Goal: Information Seeking & Learning: Learn about a topic

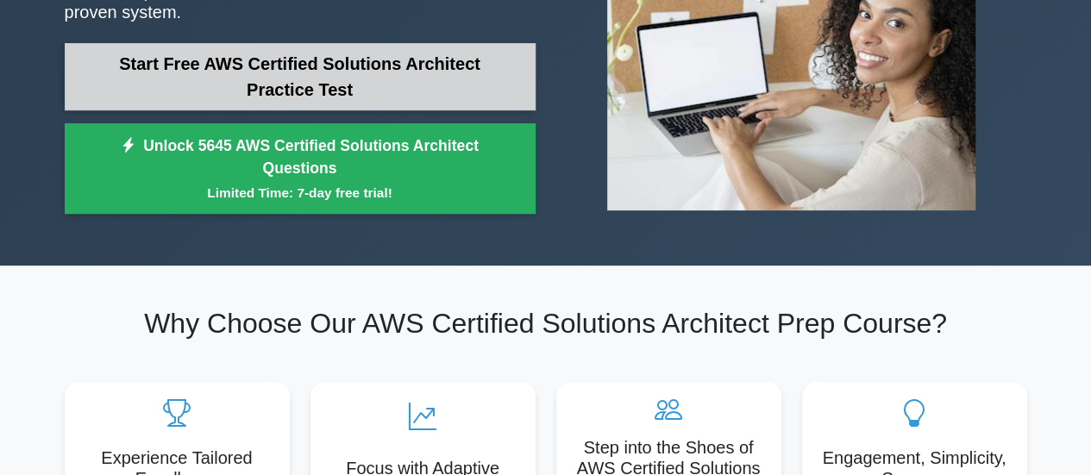
click at [325, 78] on link "Start Free AWS Certified Solutions Architect Practice Test" at bounding box center [300, 76] width 471 height 67
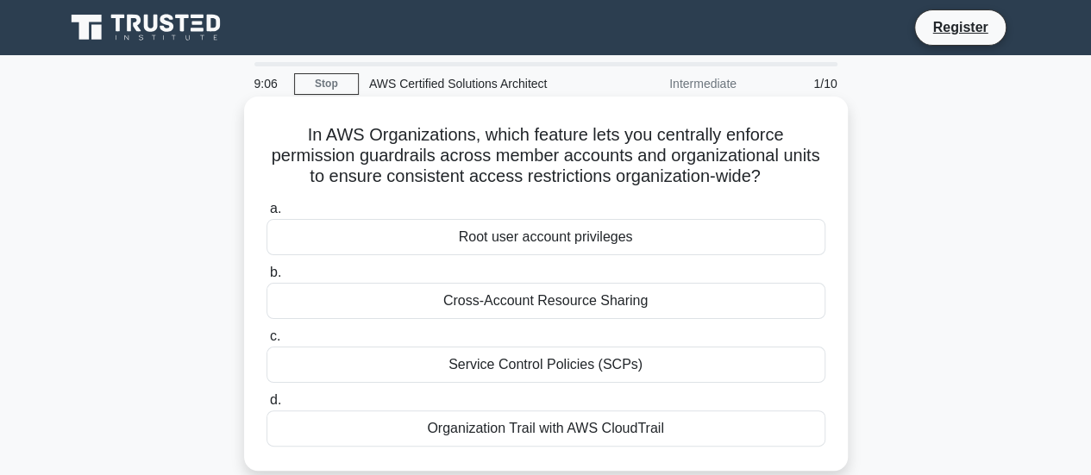
click at [557, 233] on div "Root user account privileges" at bounding box center [546, 237] width 559 height 36
click at [267, 215] on input "a. Root user account privileges" at bounding box center [267, 209] width 0 height 11
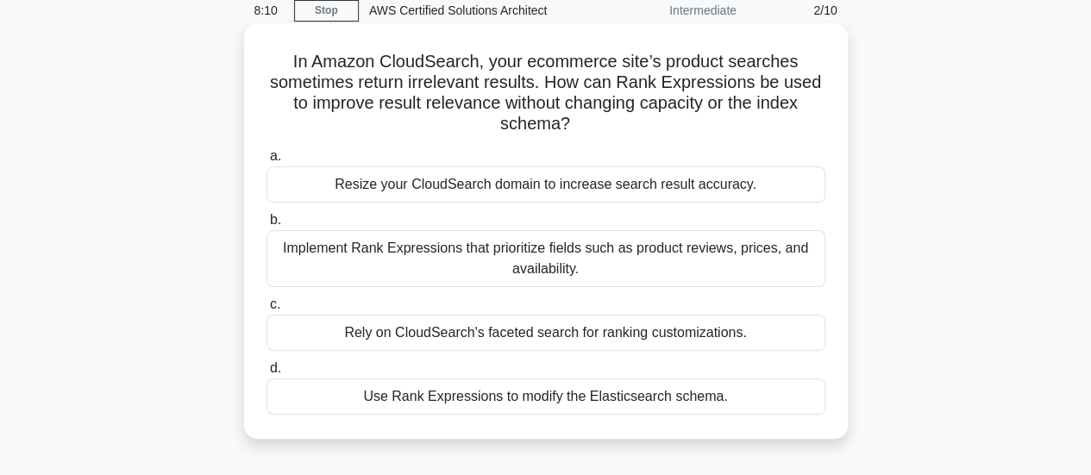
scroll to position [74, 0]
click at [627, 191] on div "Resize your CloudSearch domain to increase search result accuracy." at bounding box center [546, 184] width 559 height 36
click at [267, 161] on input "a. Resize your CloudSearch domain to increase search result accuracy." at bounding box center [267, 155] width 0 height 11
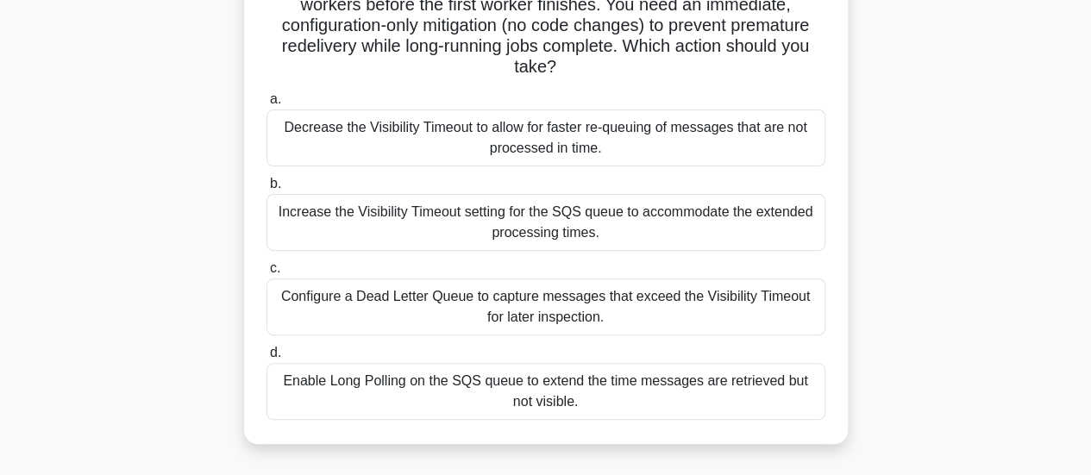
scroll to position [193, 0]
click at [557, 299] on div "Configure a Dead Letter Queue to capture messages that exceed the Visibility Ti…" at bounding box center [546, 306] width 559 height 57
click at [267, 273] on input "c. Configure a Dead Letter Queue to capture messages that exceed the Visibility…" at bounding box center [267, 267] width 0 height 11
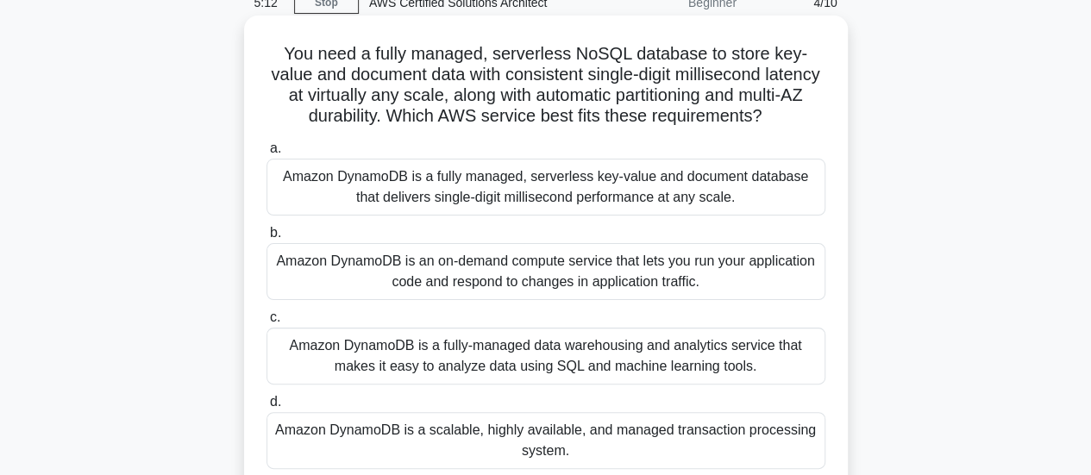
scroll to position [147, 0]
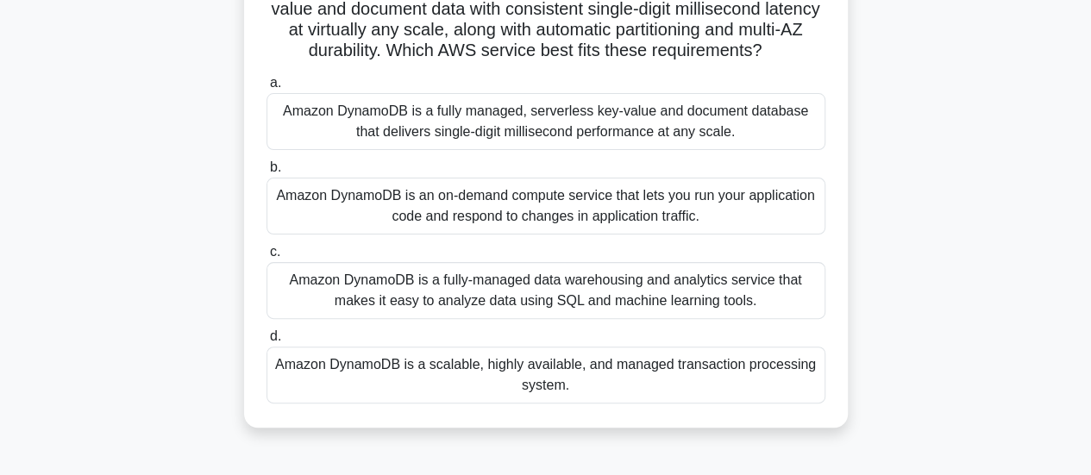
click at [525, 404] on div "Amazon DynamoDB is a scalable, highly available, and managed transaction proces…" at bounding box center [546, 375] width 559 height 57
click at [267, 343] on input "d. Amazon DynamoDB is a scalable, highly available, and managed transaction pro…" at bounding box center [267, 336] width 0 height 11
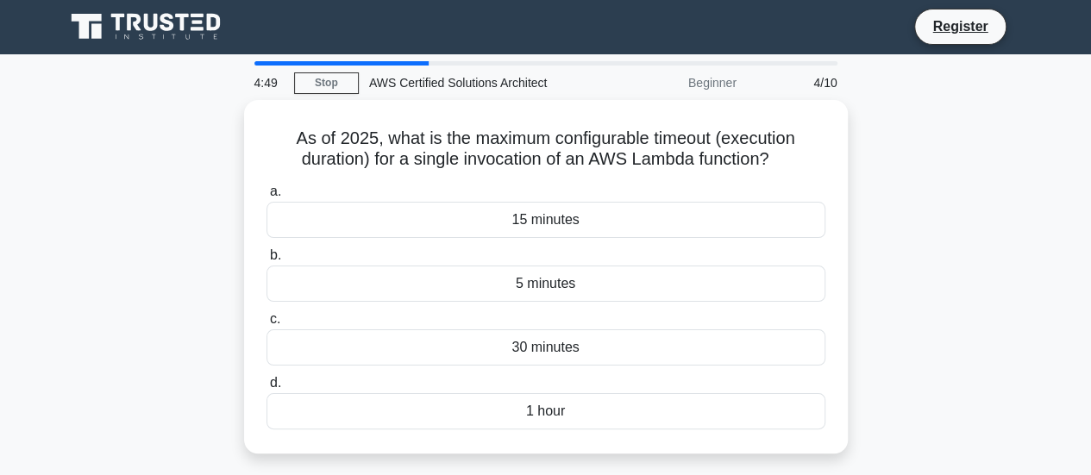
scroll to position [0, 0]
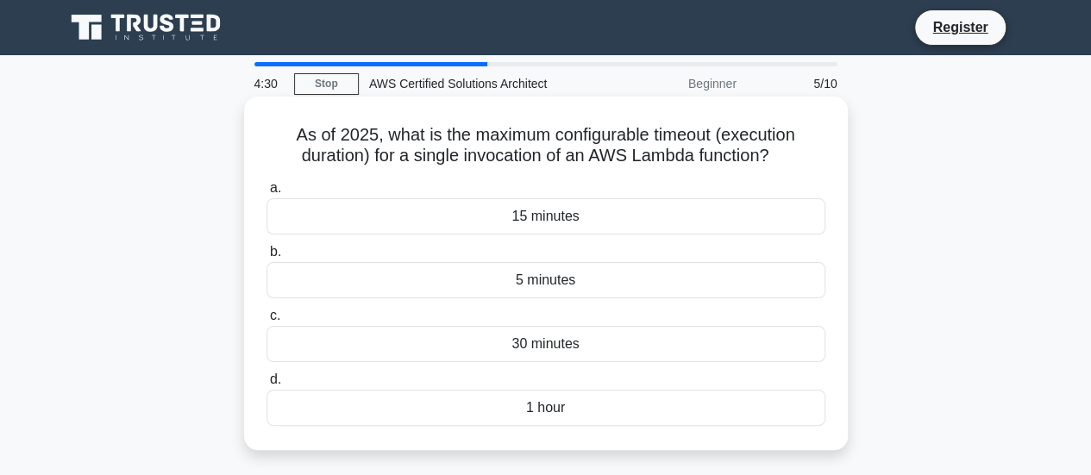
click at [531, 279] on div "5 minutes" at bounding box center [546, 280] width 559 height 36
click at [267, 258] on input "b. 5 minutes" at bounding box center [267, 252] width 0 height 11
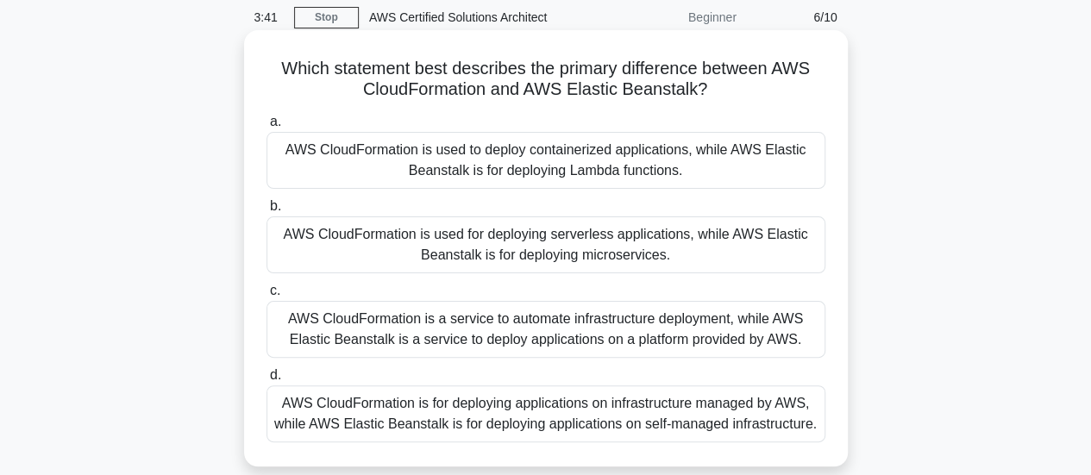
scroll to position [65, 0]
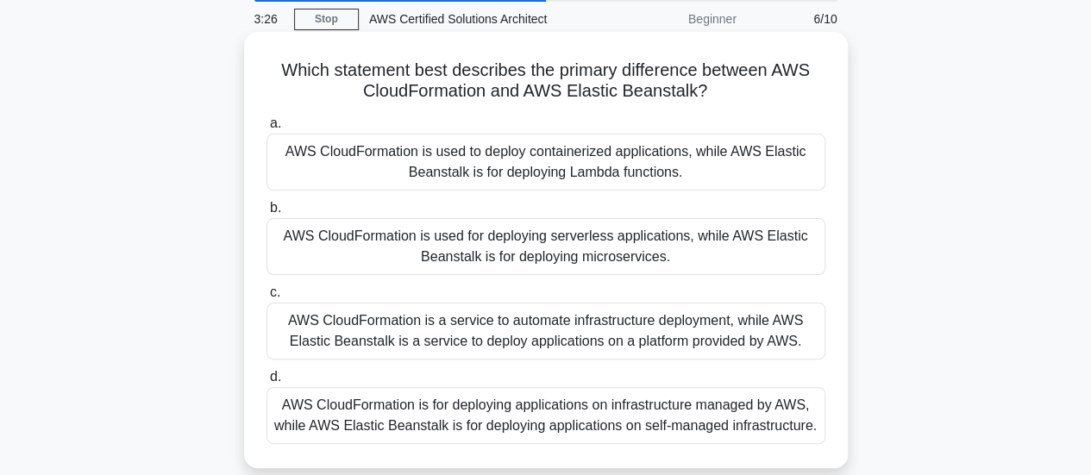
click at [552, 341] on div "AWS CloudFormation is a service to automate infrastructure deployment, while AW…" at bounding box center [546, 331] width 559 height 57
click at [267, 299] on input "c. AWS CloudFormation is a service to automate infrastructure deployment, while…" at bounding box center [267, 292] width 0 height 11
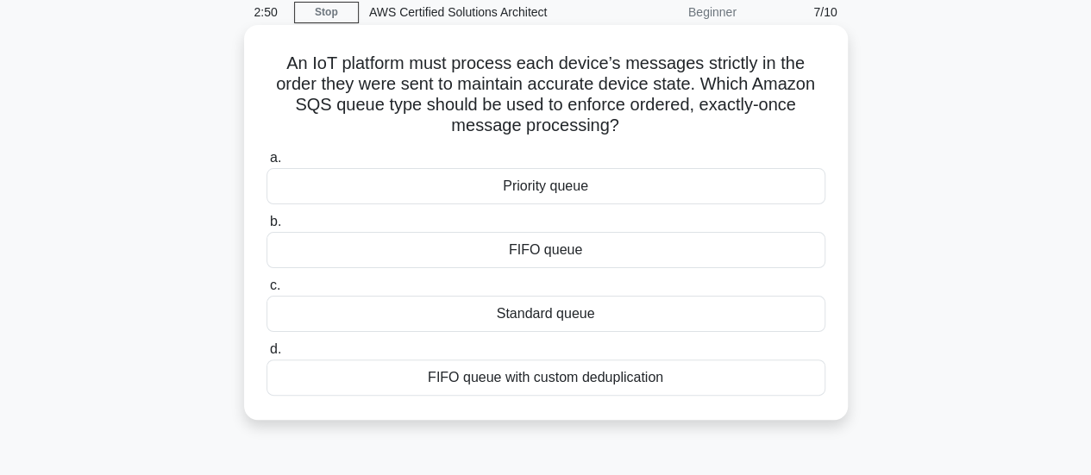
scroll to position [74, 0]
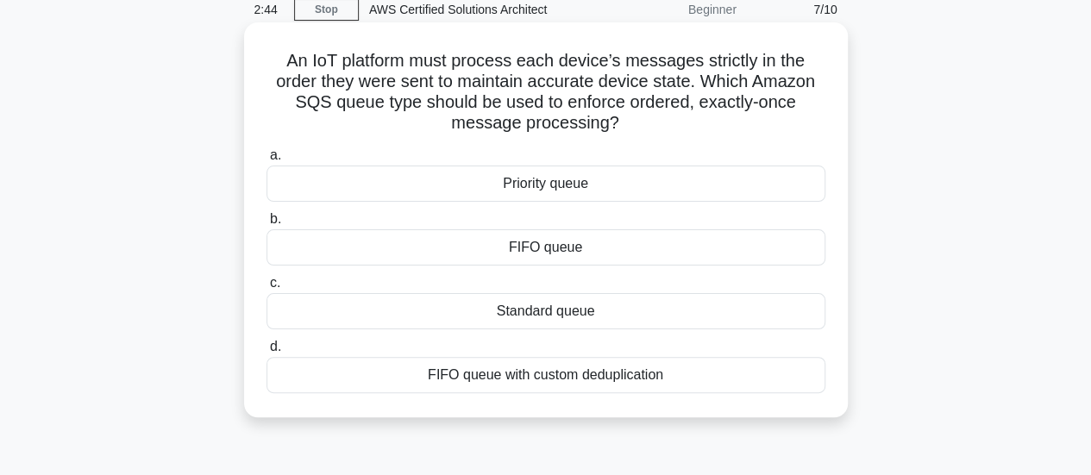
click at [566, 253] on div "FIFO queue" at bounding box center [546, 247] width 559 height 36
click at [267, 225] on input "b. FIFO queue" at bounding box center [267, 219] width 0 height 11
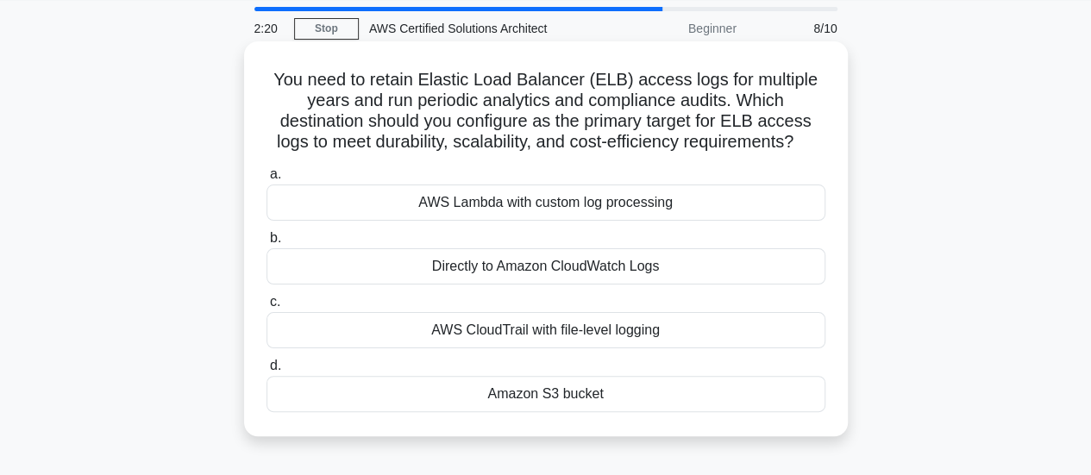
scroll to position [56, 0]
click at [493, 397] on div "Amazon S3 bucket" at bounding box center [546, 393] width 559 height 36
click at [267, 371] on input "d. Amazon S3 bucket" at bounding box center [267, 365] width 0 height 11
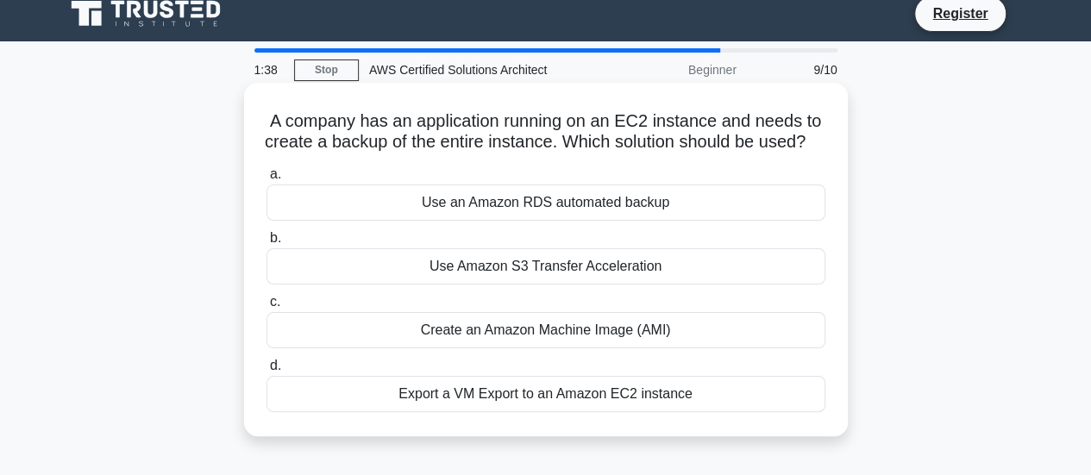
scroll to position [0, 0]
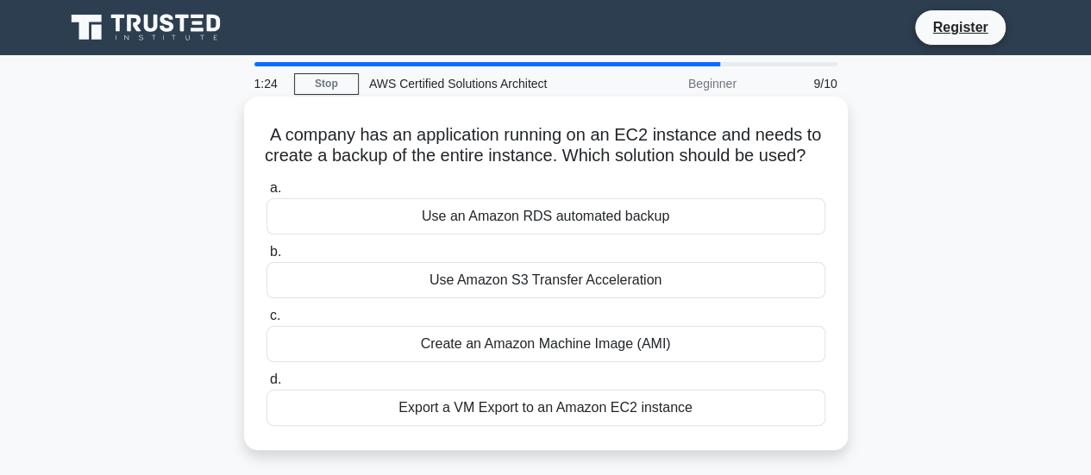
click at [525, 299] on div "Use Amazon S3 Transfer Acceleration" at bounding box center [546, 280] width 559 height 36
click at [267, 258] on input "b. Use Amazon S3 Transfer Acceleration" at bounding box center [267, 252] width 0 height 11
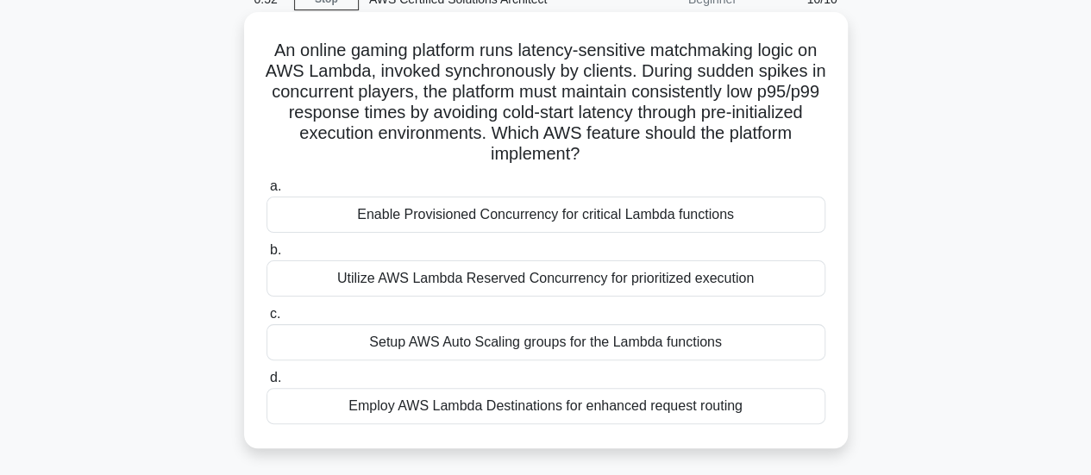
scroll to position [84, 0]
click at [550, 351] on div "Setup AWS Auto Scaling groups for the Lambda functions" at bounding box center [546, 343] width 559 height 36
click at [267, 321] on input "c. Setup AWS Auto Scaling groups for the Lambda functions" at bounding box center [267, 315] width 0 height 11
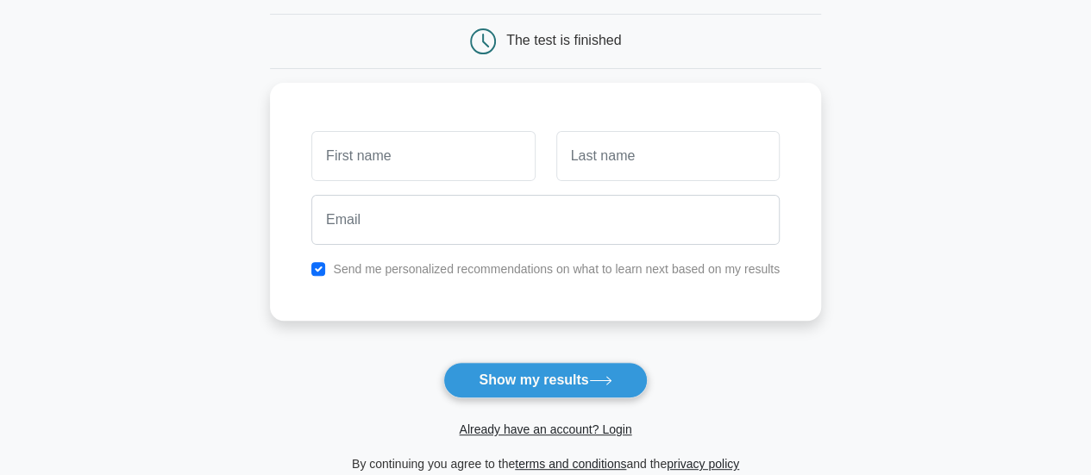
scroll to position [173, 0]
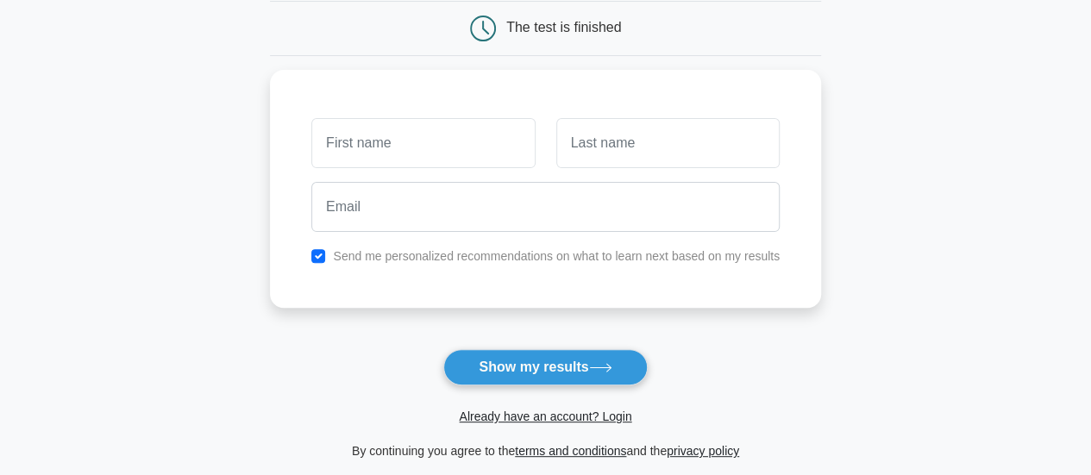
click at [550, 351] on button "Show my results" at bounding box center [545, 367] width 204 height 36
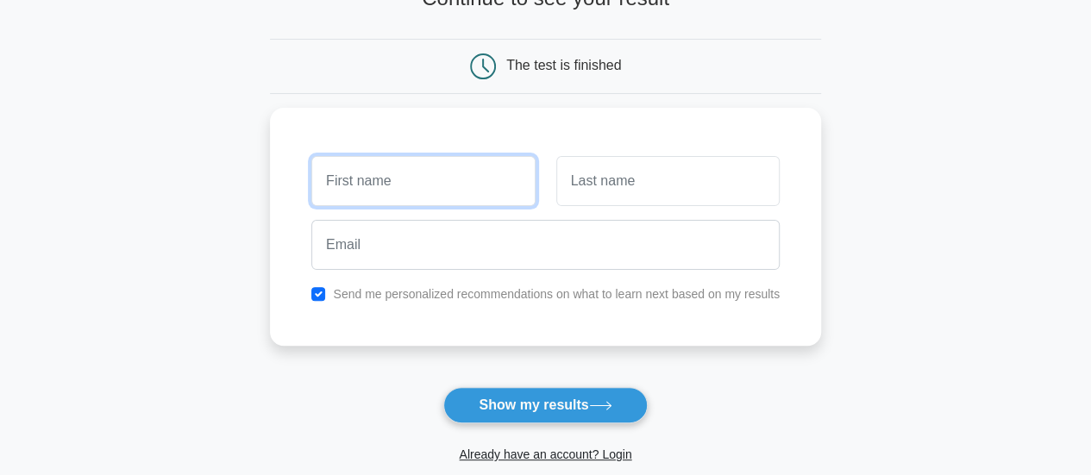
scroll to position [129, 0]
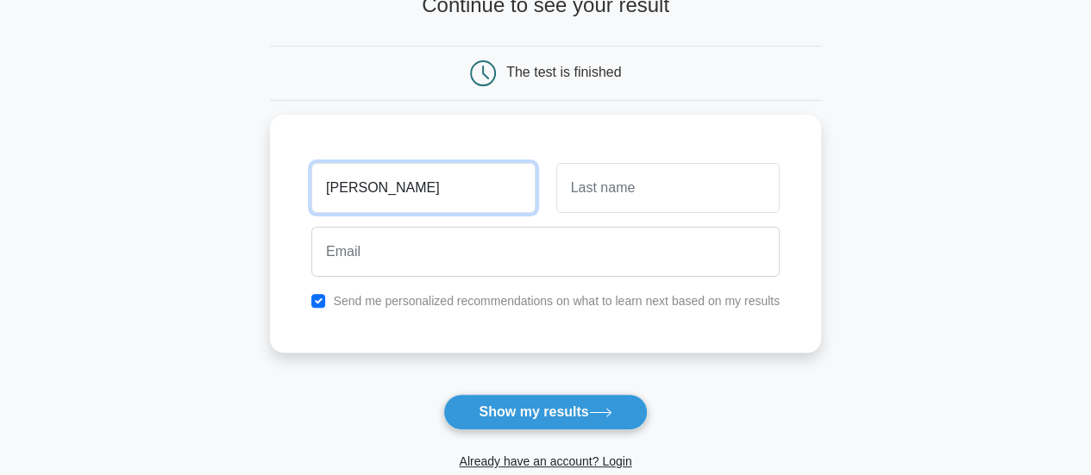
type input "shubham"
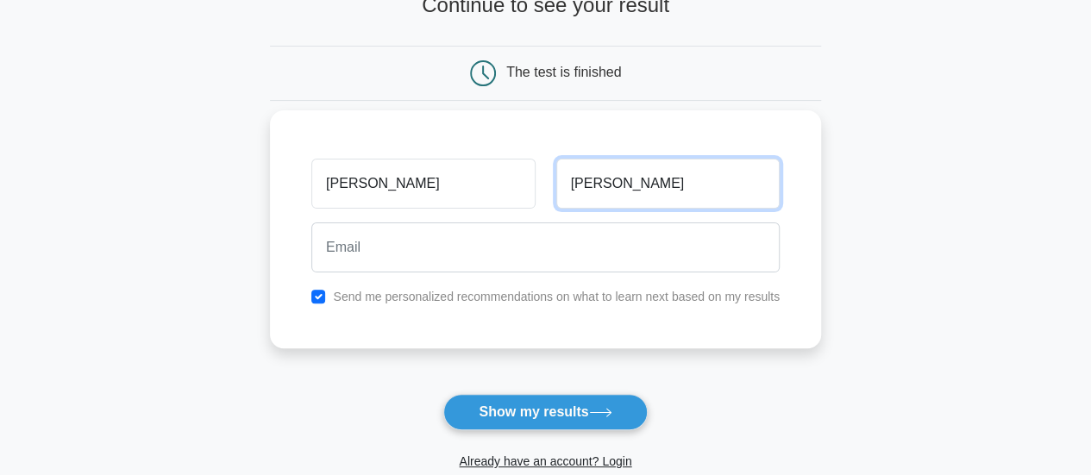
type input "gaykar"
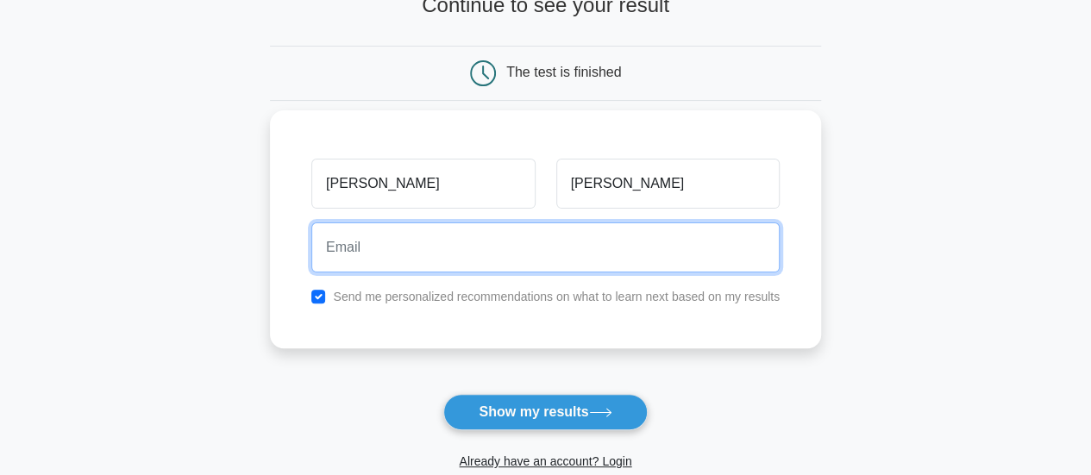
click at [418, 249] on input "email" at bounding box center [545, 248] width 468 height 50
type input "shubhamgaykar7@gmail.com"
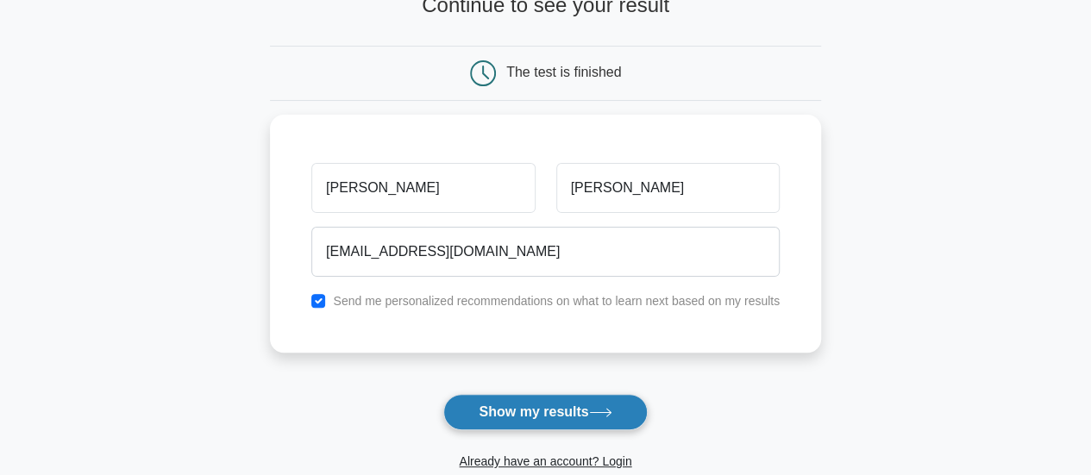
click at [535, 399] on button "Show my results" at bounding box center [545, 412] width 204 height 36
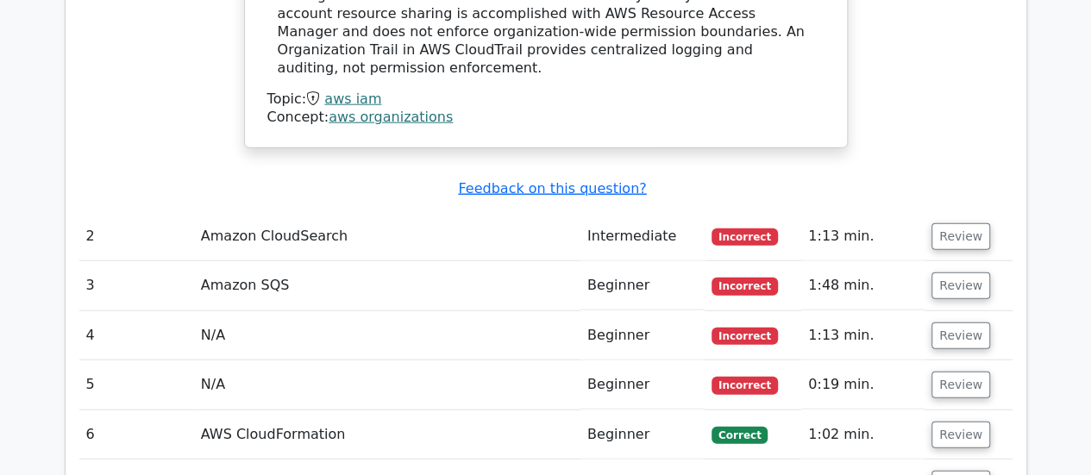
scroll to position [2083, 0]
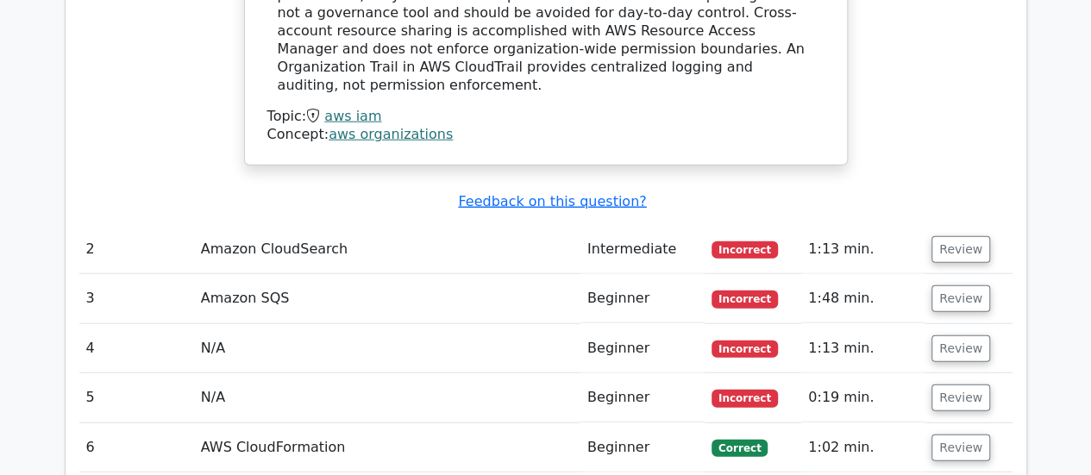
click at [471, 274] on td "Amazon SQS" at bounding box center [387, 298] width 387 height 49
click at [980, 286] on button "Review" at bounding box center [961, 299] width 59 height 27
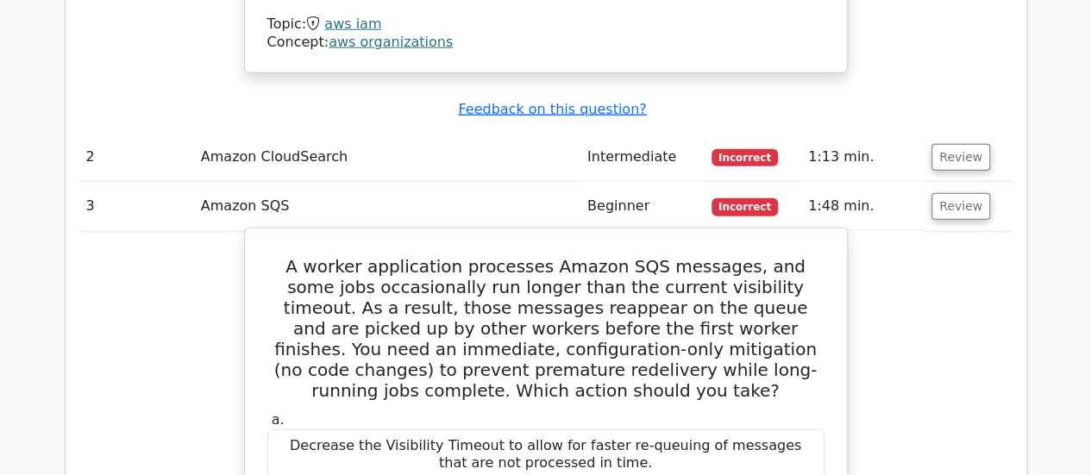
scroll to position [2174, 0]
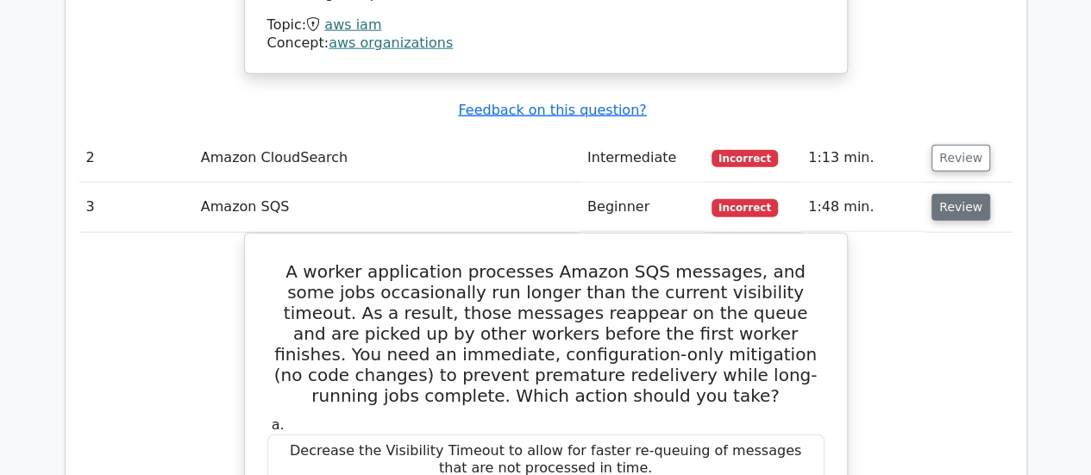
click at [966, 194] on button "Review" at bounding box center [961, 207] width 59 height 27
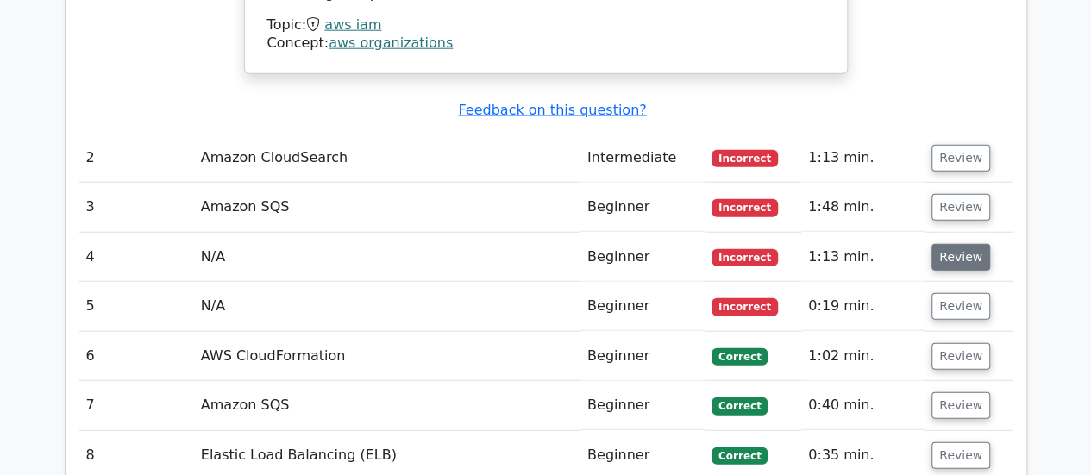
click at [960, 244] on button "Review" at bounding box center [961, 257] width 59 height 27
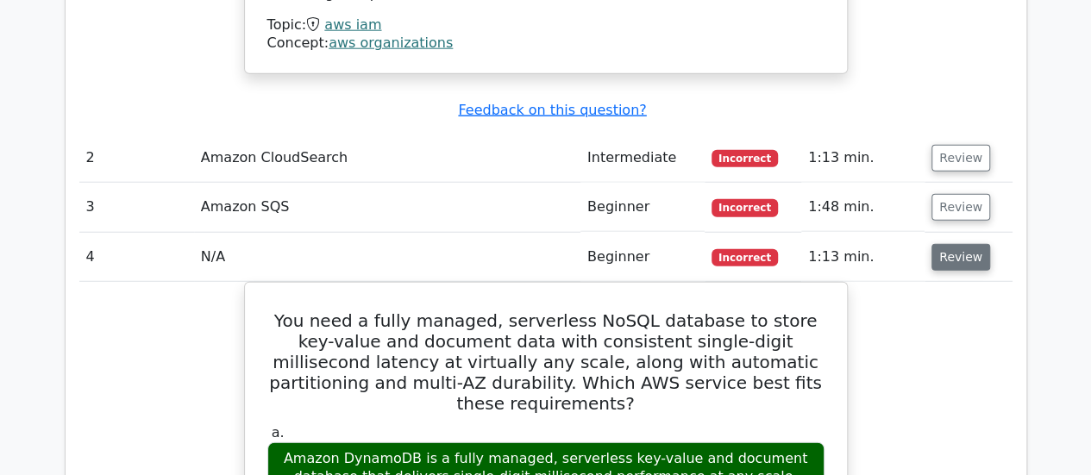
click at [960, 244] on button "Review" at bounding box center [961, 257] width 59 height 27
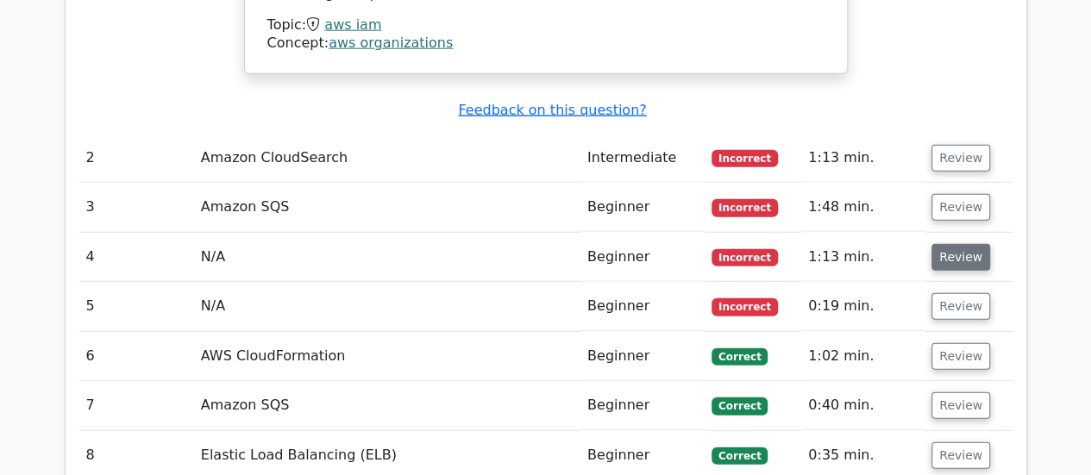
click at [949, 244] on button "Review" at bounding box center [961, 257] width 59 height 27
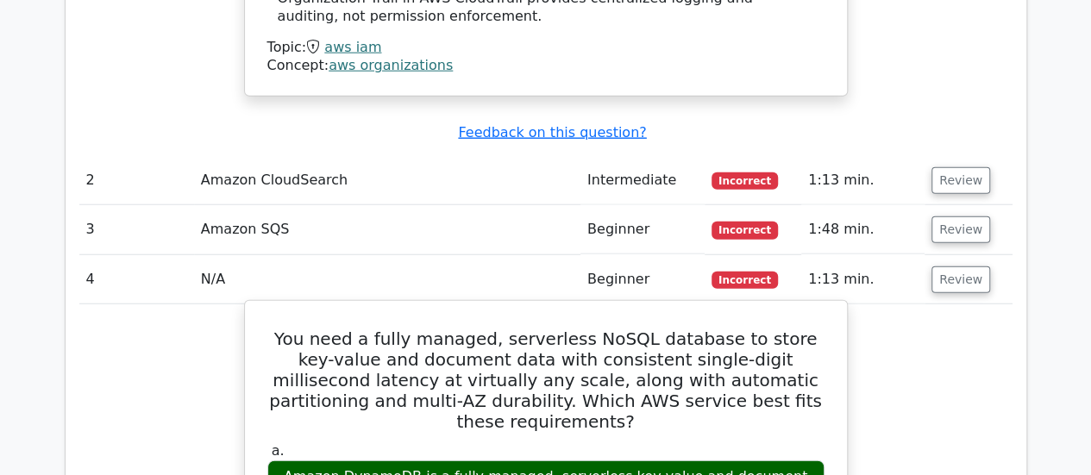
scroll to position [2137, 0]
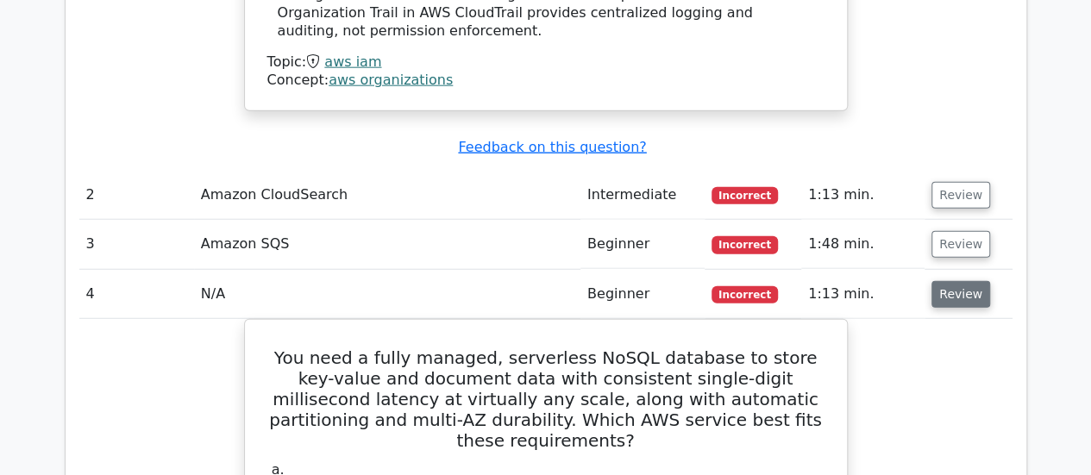
click at [952, 281] on button "Review" at bounding box center [961, 294] width 59 height 27
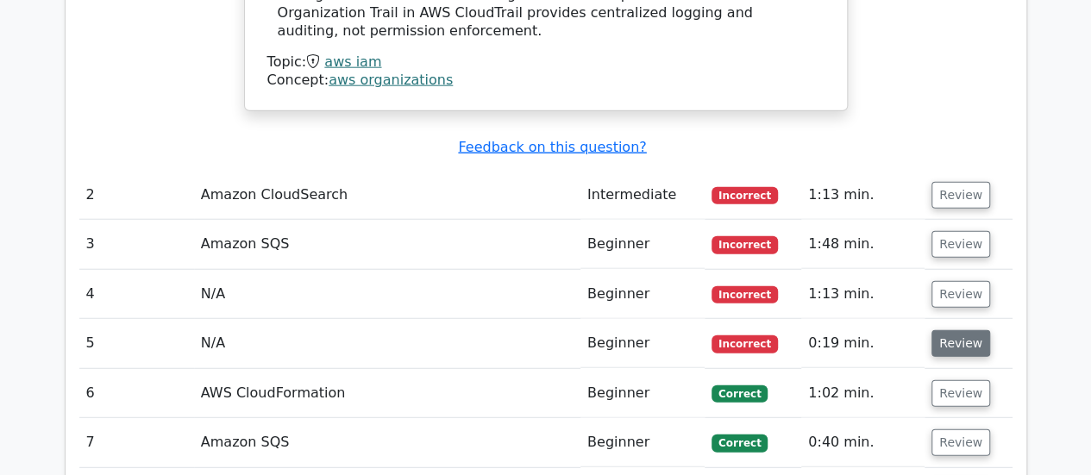
click at [948, 330] on button "Review" at bounding box center [961, 343] width 59 height 27
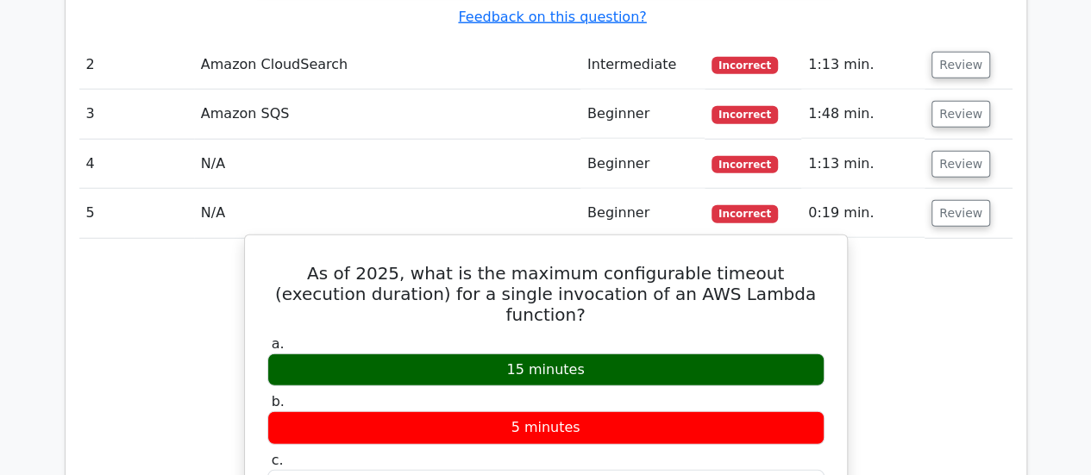
scroll to position [2266, 0]
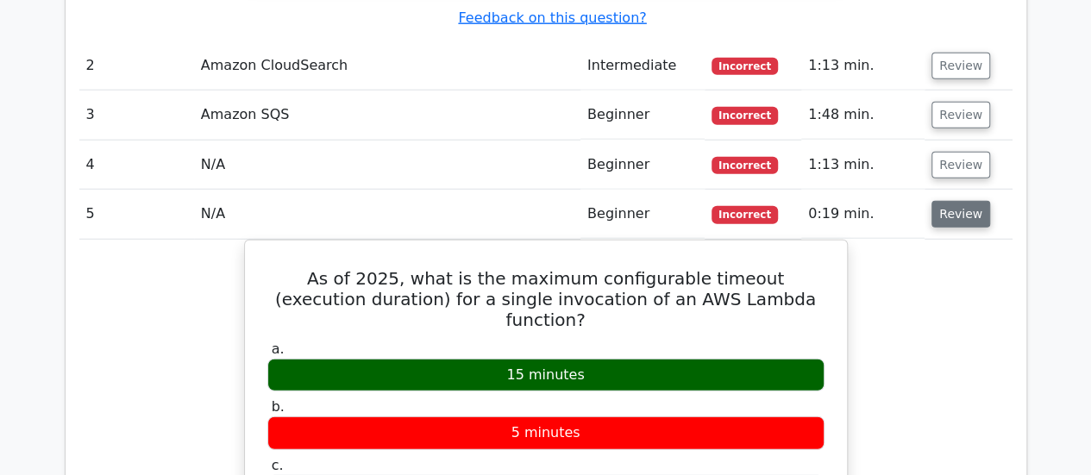
click at [963, 201] on button "Review" at bounding box center [961, 214] width 59 height 27
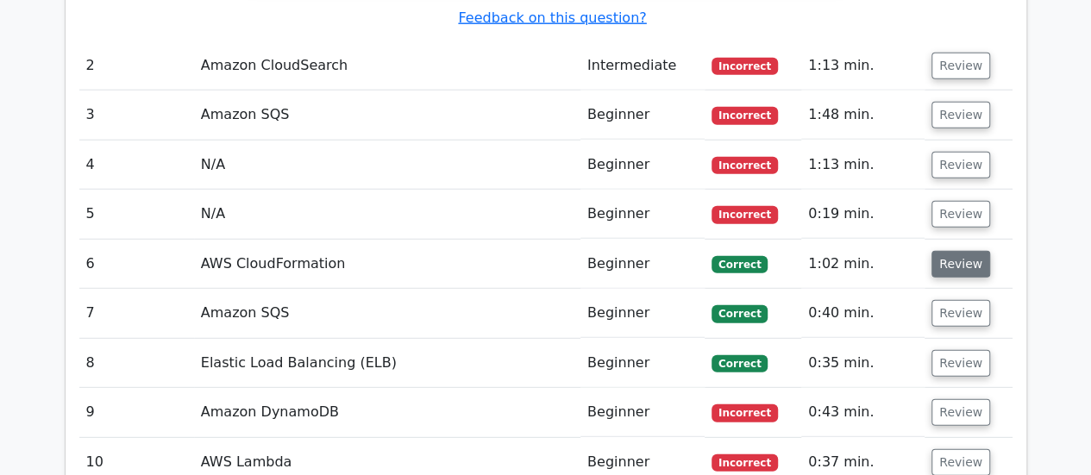
click at [951, 251] on button "Review" at bounding box center [961, 264] width 59 height 27
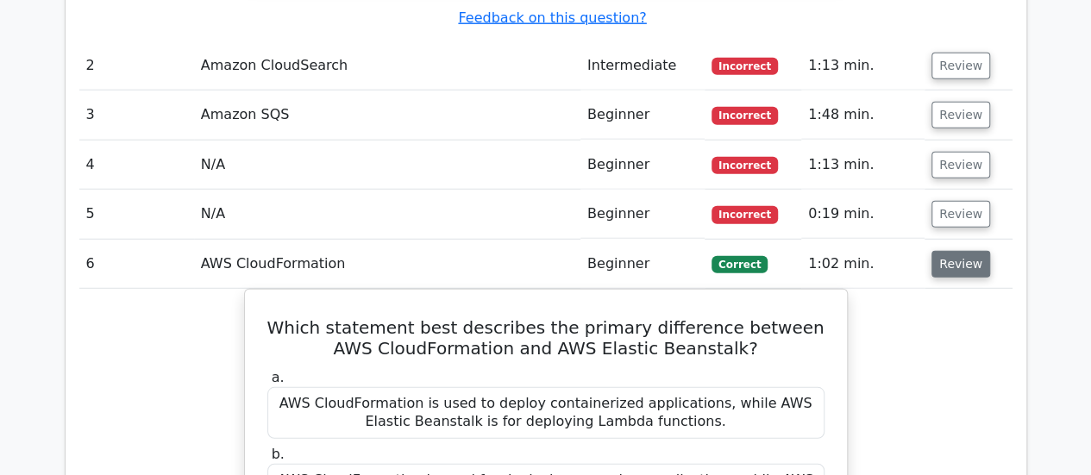
click at [953, 251] on button "Review" at bounding box center [961, 264] width 59 height 27
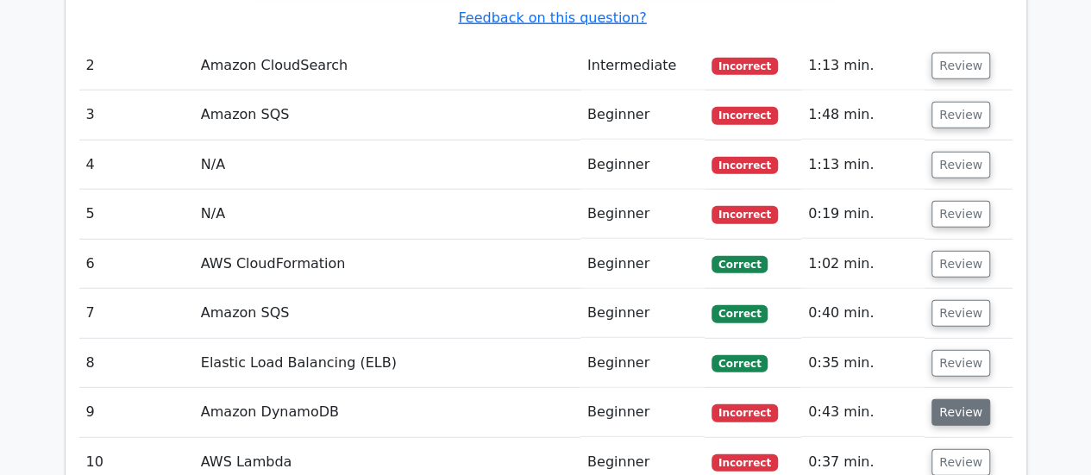
click at [953, 399] on button "Review" at bounding box center [961, 412] width 59 height 27
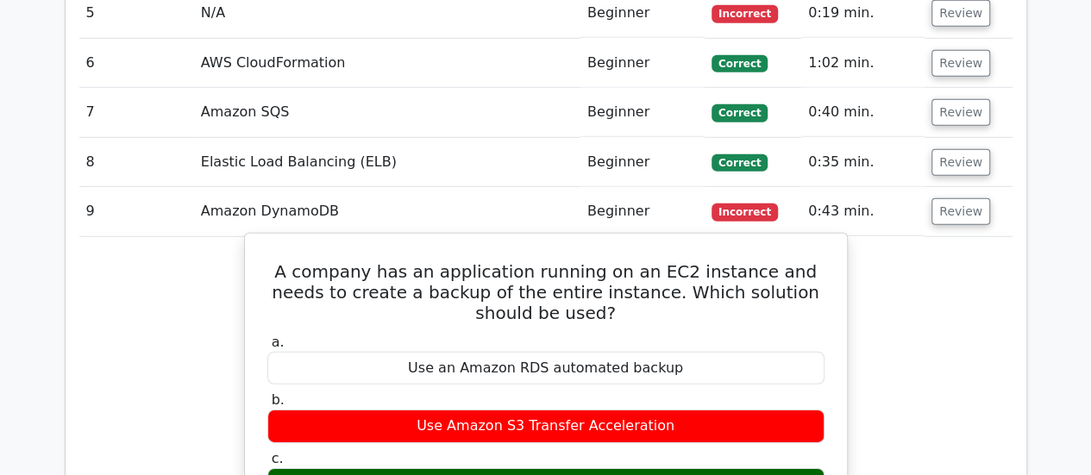
scroll to position [2468, 0]
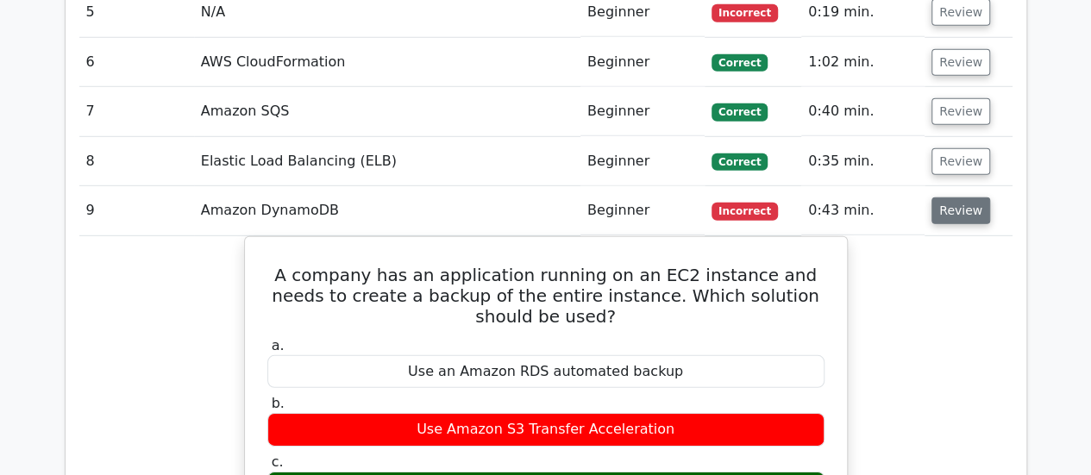
click at [955, 198] on button "Review" at bounding box center [961, 211] width 59 height 27
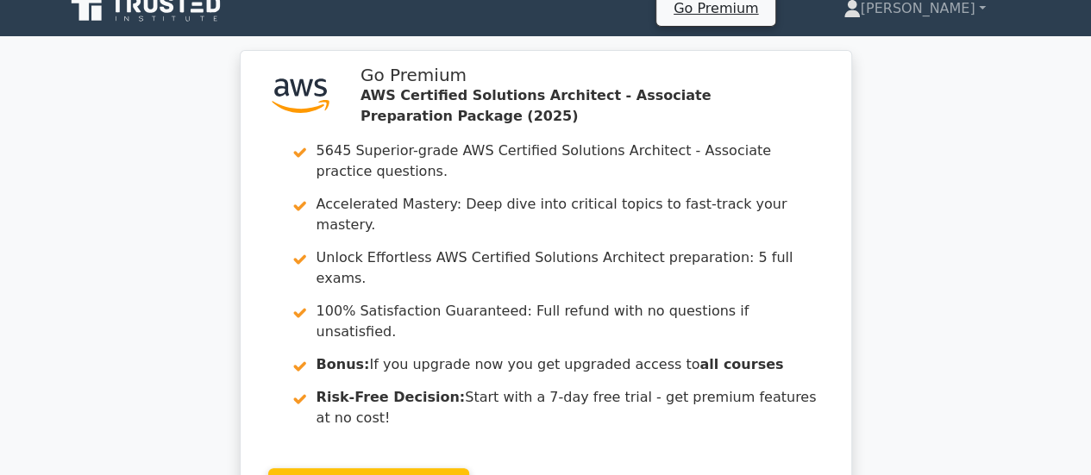
scroll to position [0, 0]
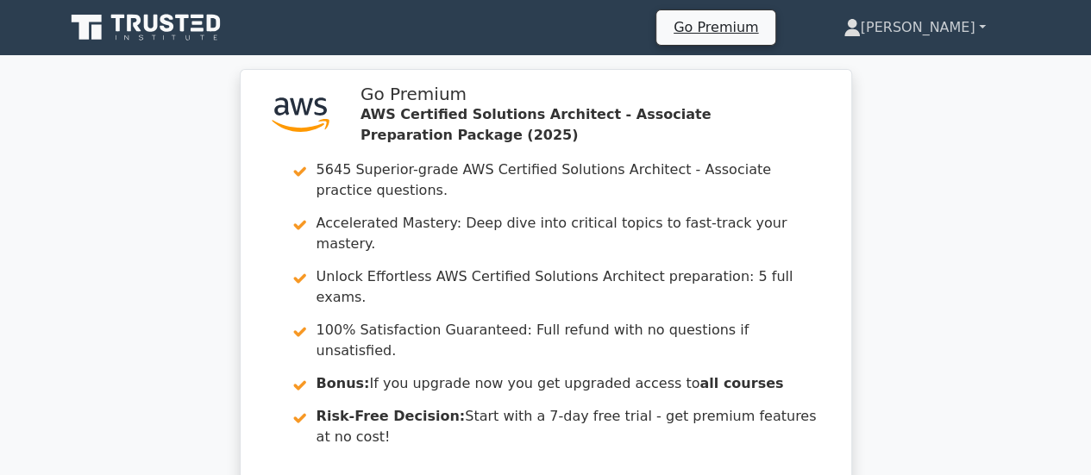
click at [979, 25] on link "[PERSON_NAME]" at bounding box center [914, 27] width 225 height 35
click at [911, 73] on link "Profile" at bounding box center [871, 68] width 136 height 28
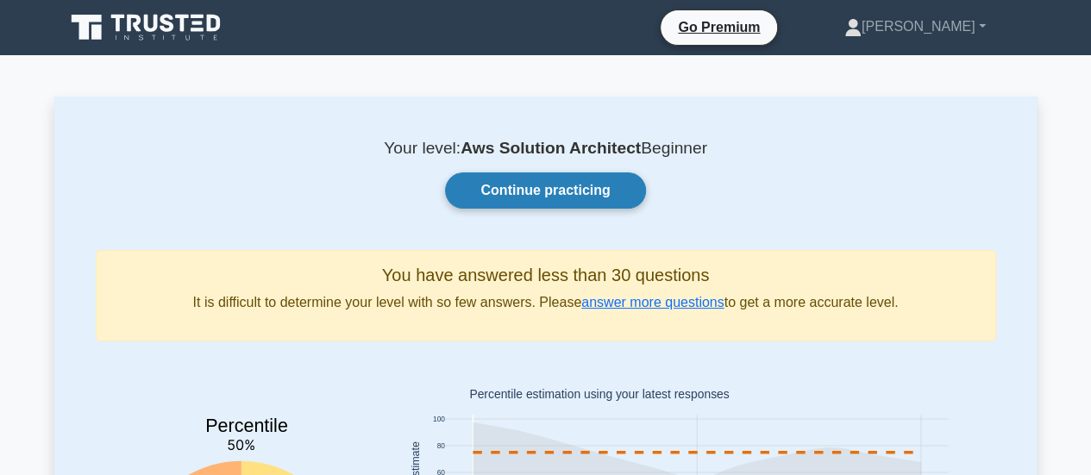
click at [587, 181] on link "Continue practicing" at bounding box center [545, 191] width 200 height 36
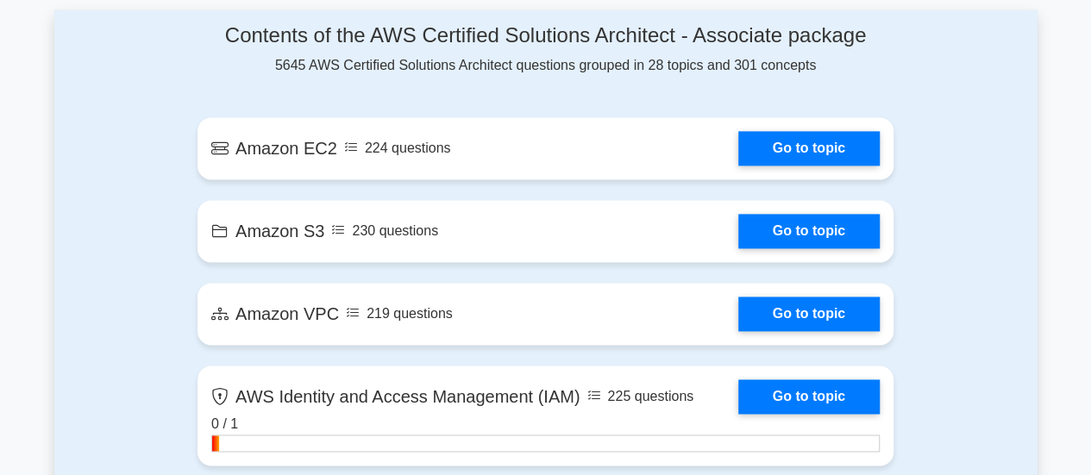
scroll to position [1125, 0]
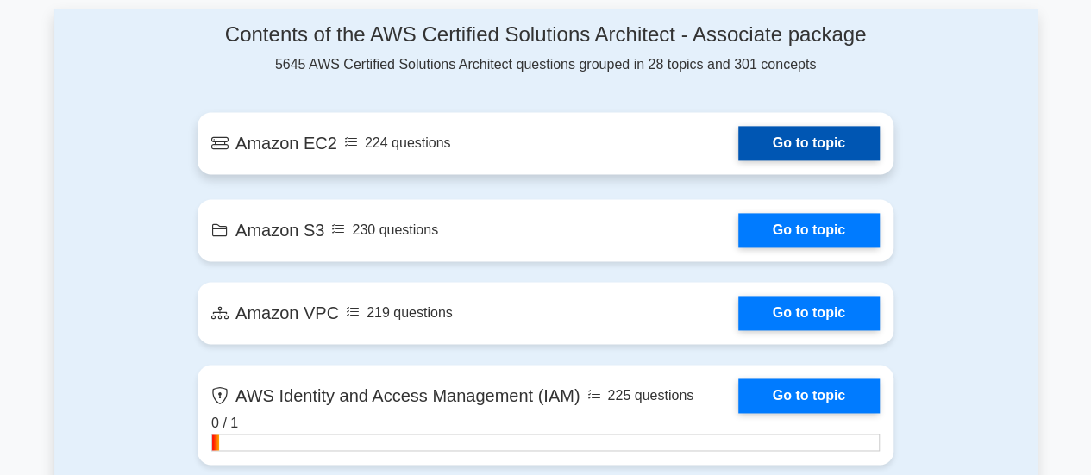
click at [775, 144] on link "Go to topic" at bounding box center [808, 143] width 141 height 35
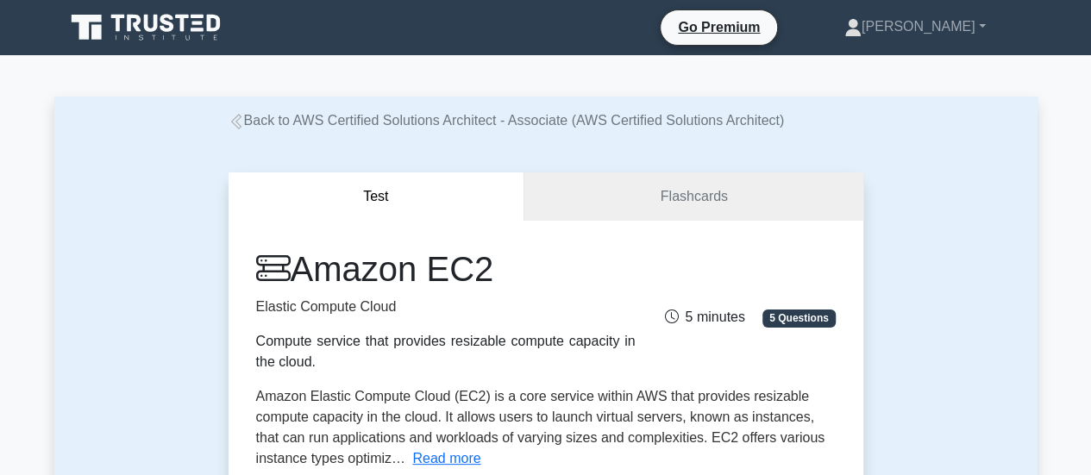
click at [229, 117] on icon at bounding box center [237, 122] width 16 height 16
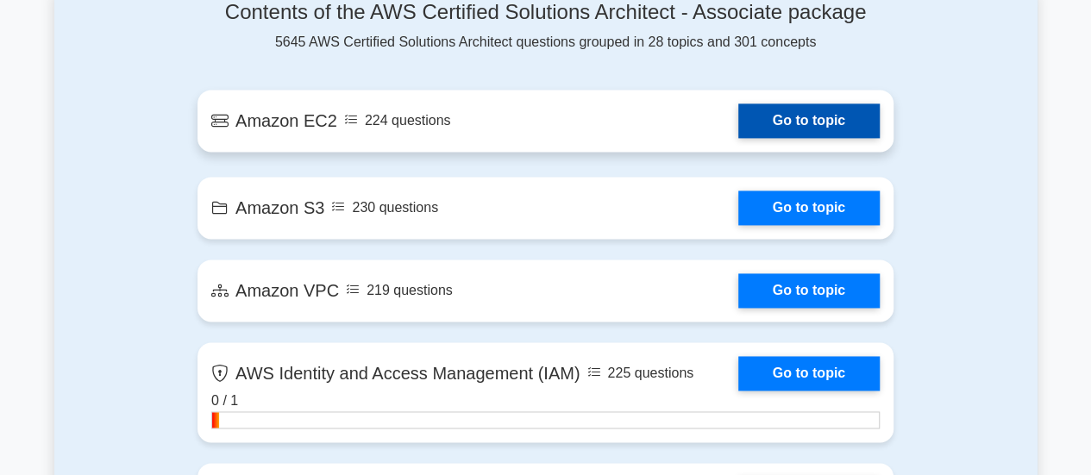
scroll to position [1150, 0]
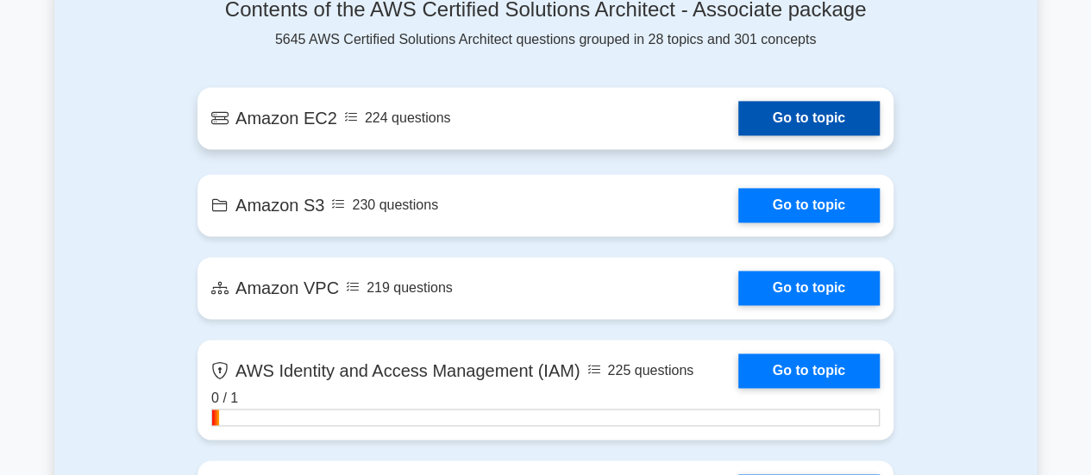
click at [809, 122] on link "Go to topic" at bounding box center [808, 118] width 141 height 35
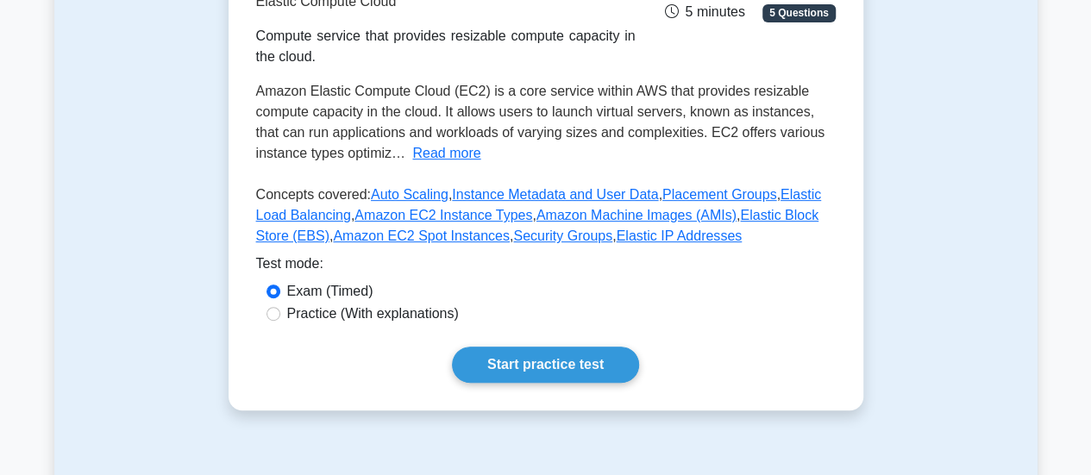
scroll to position [302, 0]
click at [274, 313] on input "Practice (With explanations)" at bounding box center [274, 313] width 14 height 14
radio input "true"
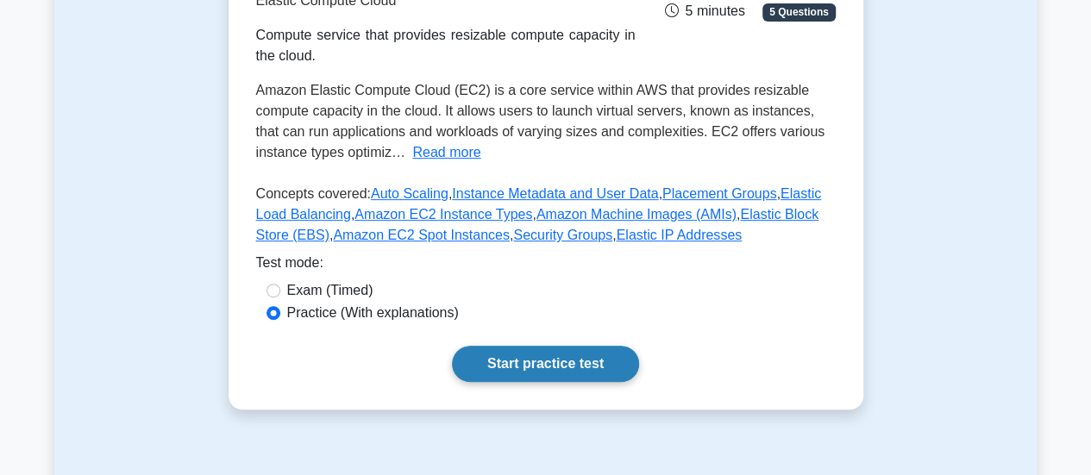
click at [521, 374] on link "Start practice test" at bounding box center [545, 364] width 187 height 36
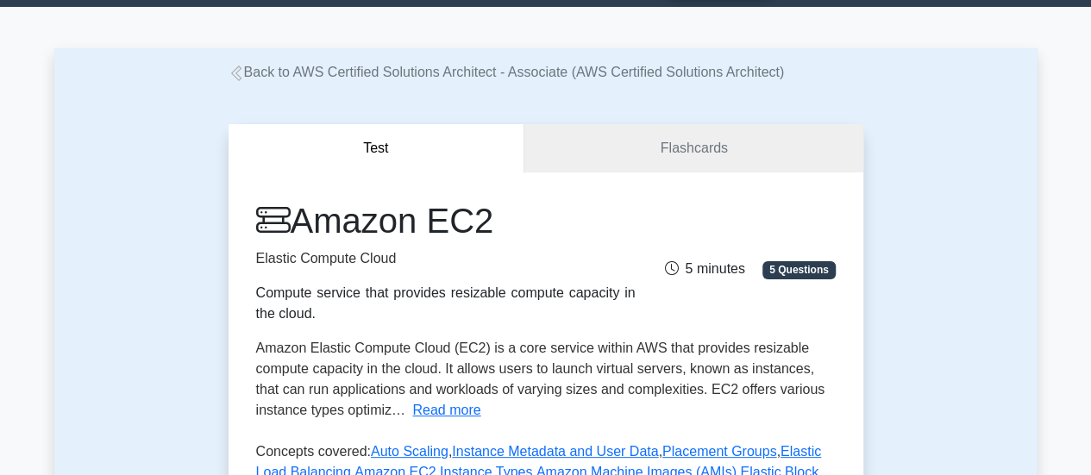
scroll to position [47, 0]
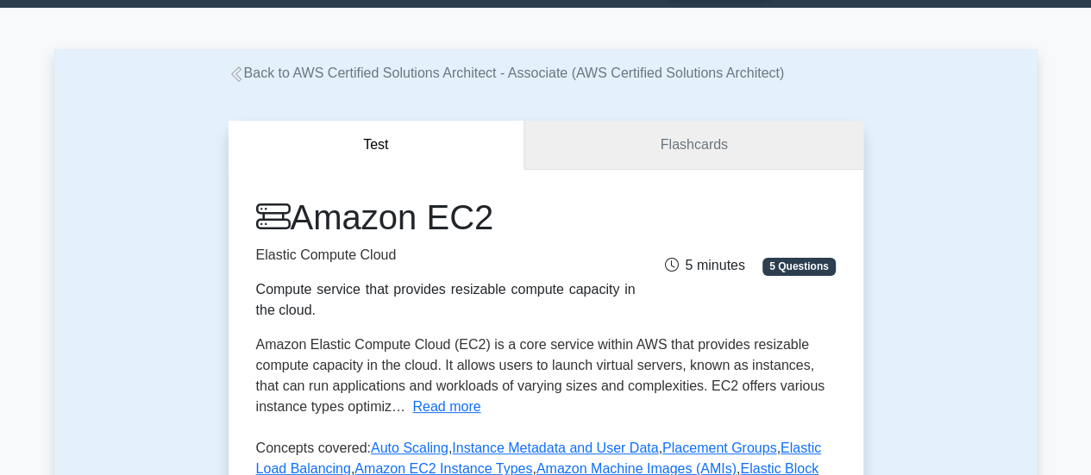
click at [682, 156] on link "Flashcards" at bounding box center [694, 145] width 338 height 49
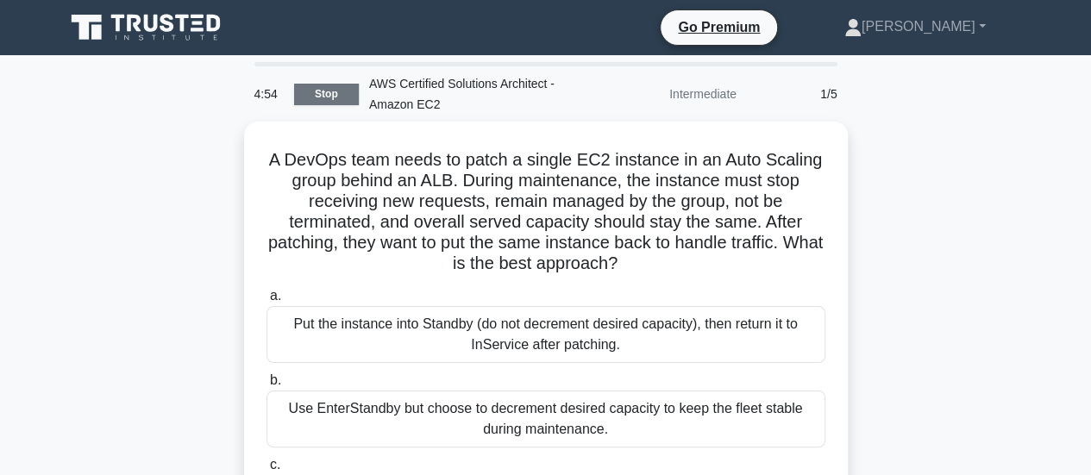
click at [328, 88] on link "Stop" at bounding box center [326, 95] width 65 height 22
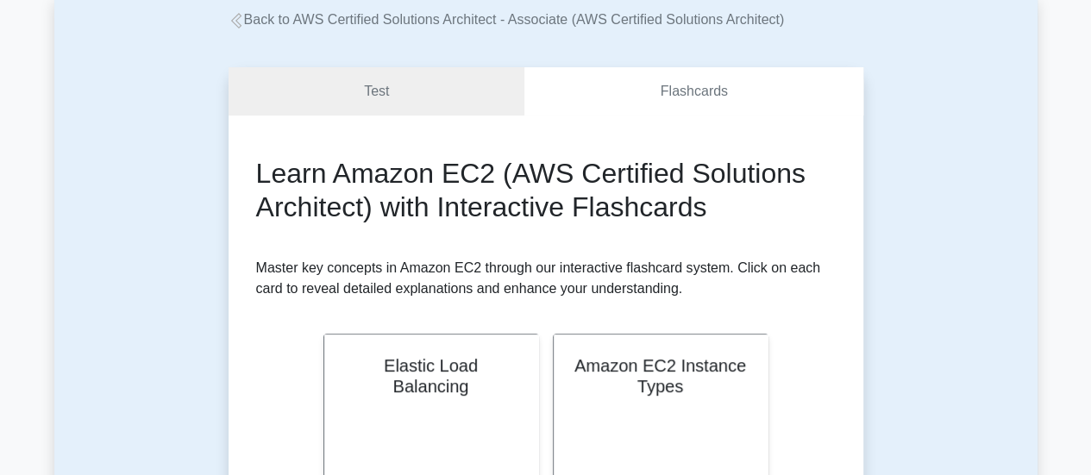
scroll to position [94, 0]
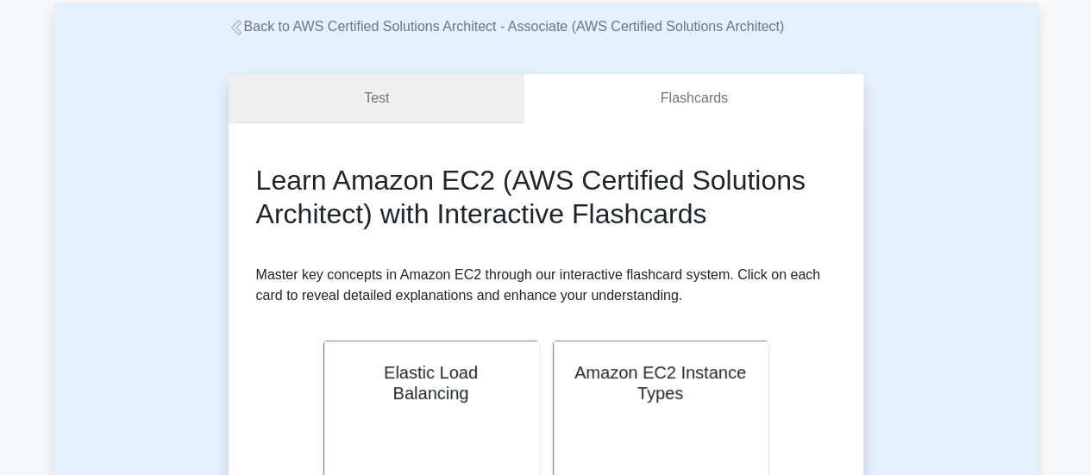
click at [395, 103] on link "Test" at bounding box center [377, 98] width 297 height 49
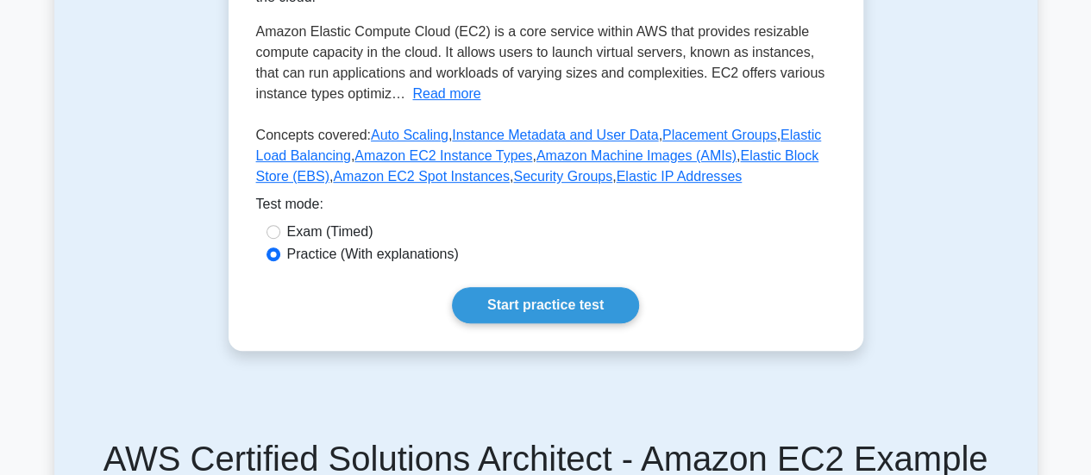
scroll to position [363, 0]
